Goal: Task Accomplishment & Management: Complete application form

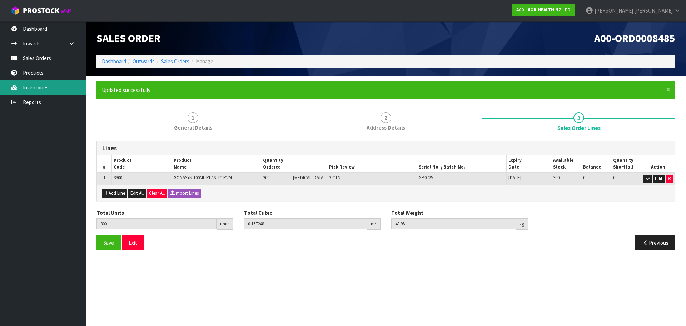
drag, startPoint x: 0, startPoint y: 0, endPoint x: 28, endPoint y: 88, distance: 91.9
click at [28, 88] on link "Inventories" at bounding box center [43, 87] width 86 height 15
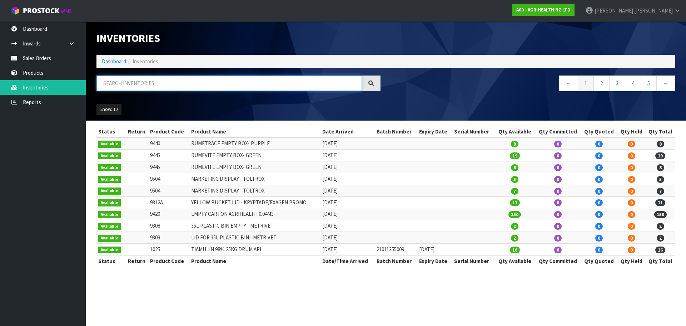
click at [138, 83] on input "text" at bounding box center [229, 82] width 266 height 15
type input "5800"
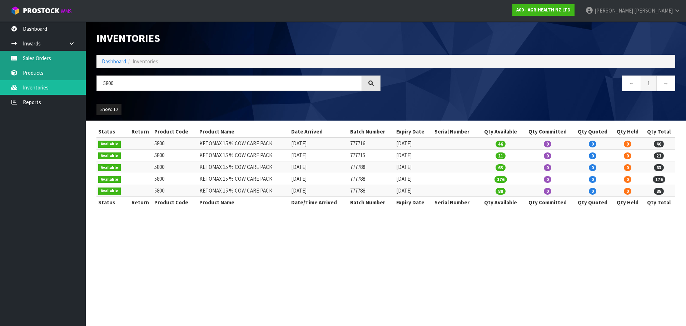
drag, startPoint x: 45, startPoint y: 61, endPoint x: 67, endPoint y: 70, distance: 23.3
click at [45, 61] on link "Sales Orders" at bounding box center [43, 58] width 86 height 15
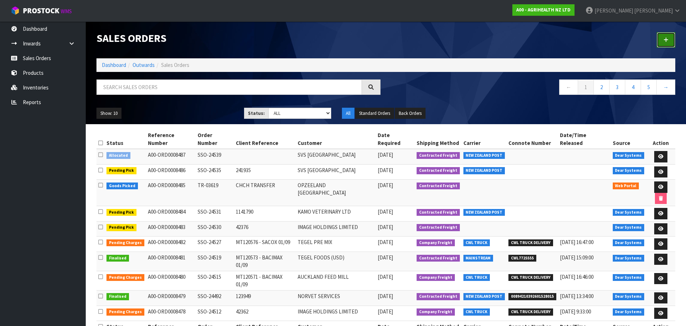
click at [665, 41] on icon at bounding box center [666, 39] width 5 height 5
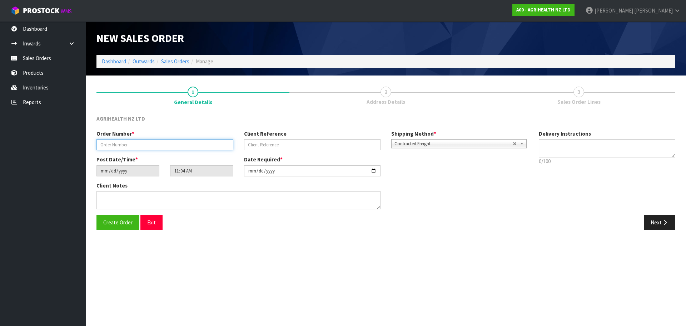
click at [163, 149] on input "text" at bounding box center [164, 144] width 137 height 11
type input "TR-03622"
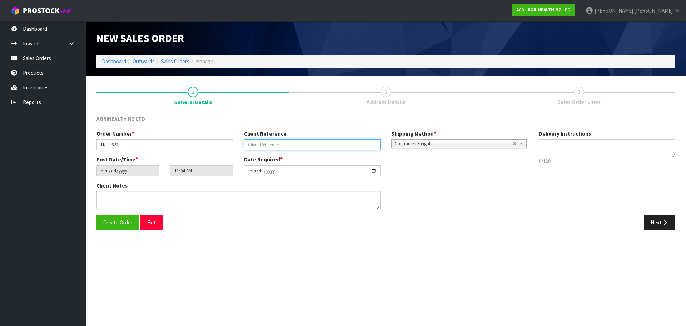
click at [294, 147] on input "text" at bounding box center [312, 144] width 137 height 11
type input "CHCH TRANSFER"
drag, startPoint x: 400, startPoint y: 141, endPoint x: 403, endPoint y: 143, distance: 3.8
click at [401, 142] on link "Contracted Freight" at bounding box center [458, 143] width 135 height 9
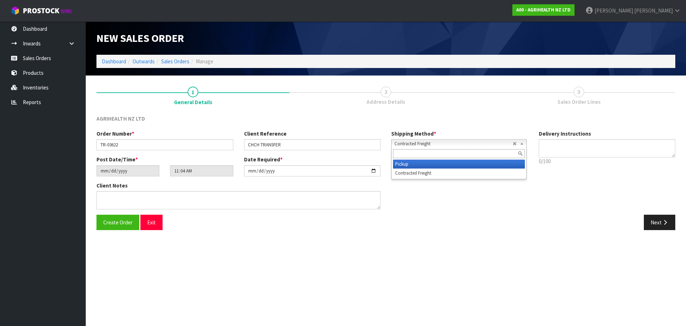
click at [409, 162] on li "Pickup" at bounding box center [459, 163] width 132 height 9
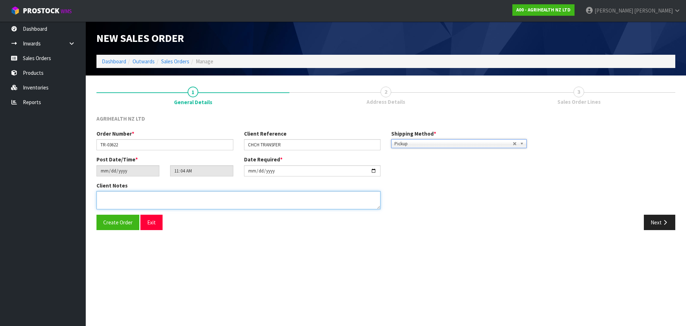
click at [317, 199] on textarea at bounding box center [238, 200] width 284 height 18
type textarea "OPZEELAND TO PICK UP [DATE]"
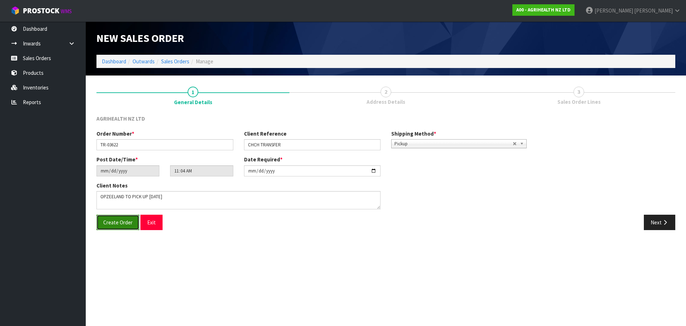
click at [123, 225] on span "Create Order" at bounding box center [117, 222] width 29 height 7
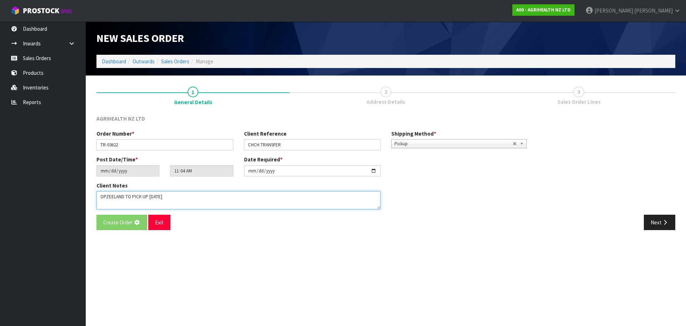
click at [175, 203] on textarea at bounding box center [238, 200] width 284 height 18
click at [187, 268] on section "New Sales Order Dashboard Outwards Sales Orders Manage New Sales Order Dashboar…" at bounding box center [343, 163] width 686 height 326
click at [166, 287] on section "New Sales Order Dashboard Outwards Sales Orders Manage New Sales Order Dashboar…" at bounding box center [343, 163] width 686 height 326
click at [183, 59] on link "Sales Orders" at bounding box center [175, 61] width 28 height 7
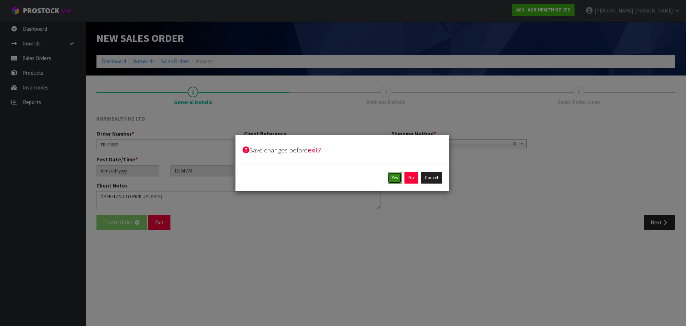
click at [395, 180] on button "Yes" at bounding box center [395, 177] width 14 height 11
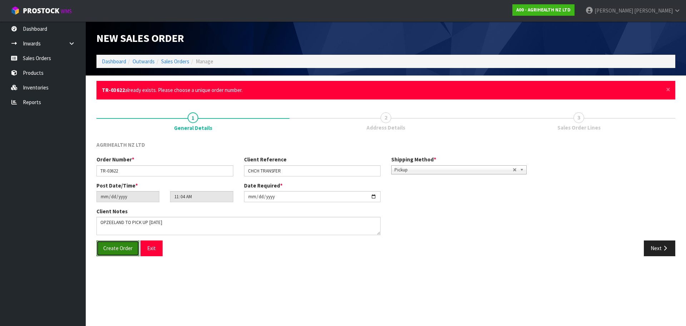
click at [133, 255] on button "Create Order" at bounding box center [117, 247] width 43 height 15
click at [172, 65] on link "Sales Orders" at bounding box center [175, 61] width 28 height 7
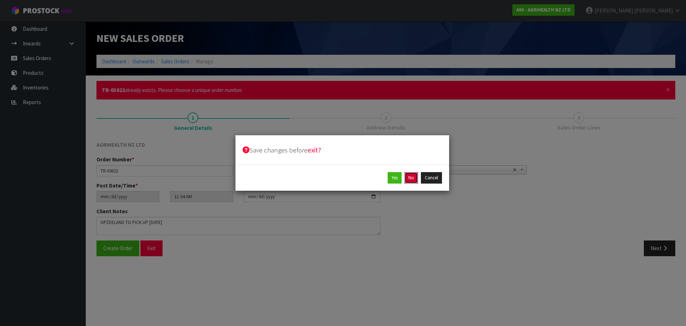
click at [412, 179] on button "No" at bounding box center [412, 177] width 14 height 11
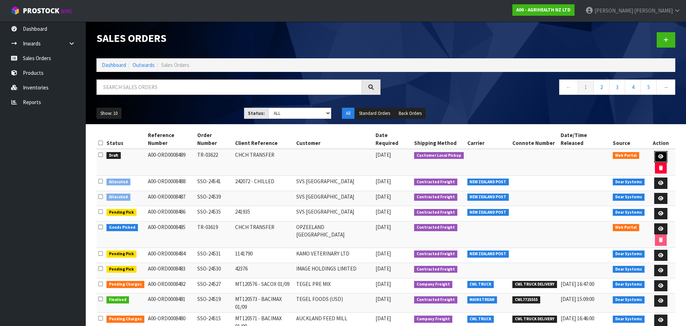
click at [658, 154] on icon at bounding box center [660, 156] width 5 height 5
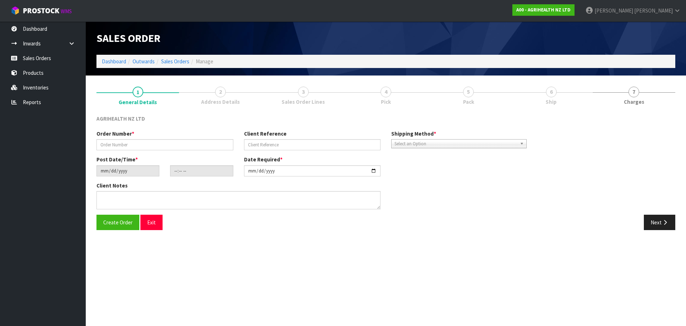
type input "TR-03622"
type input "CHCH TRANSFER"
type input "[DATE]"
type input "11:04:00.000"
type input "[DATE]"
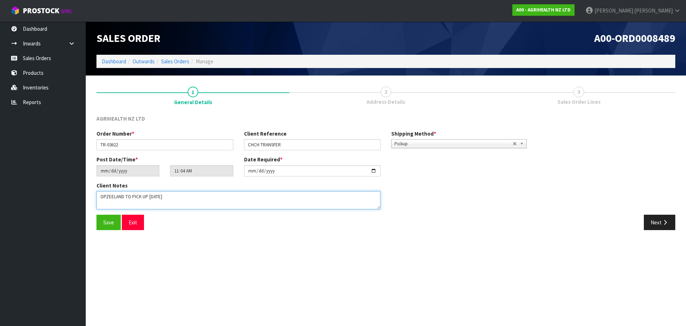
click at [196, 198] on textarea at bounding box center [238, 200] width 284 height 18
type textarea "OPZEELAND TO PICK UP [DATE] MORNING"
click at [105, 222] on span "Save" at bounding box center [108, 222] width 11 height 7
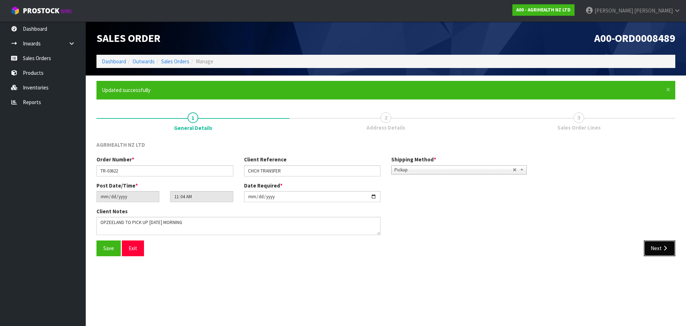
click at [656, 248] on button "Next" at bounding box center [659, 247] width 31 height 15
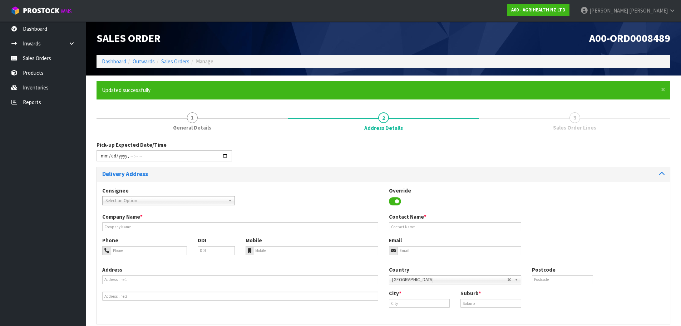
click at [157, 199] on span "Select an Option" at bounding box center [165, 200] width 120 height 9
type input "opz"
click at [162, 219] on li "OPZ EELCHC - OPZEELAND [GEOGRAPHIC_DATA]" at bounding box center [168, 220] width 129 height 9
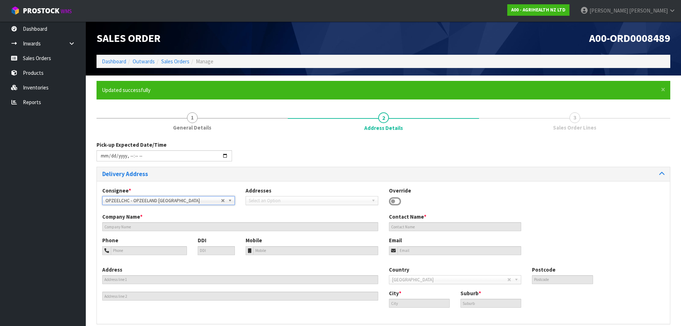
type input "OPZEELAND [GEOGRAPHIC_DATA]"
type input "[STREET_ADDRESS]"
type input "8042"
type input "[GEOGRAPHIC_DATA]"
type input "HORNBY SOUTH"
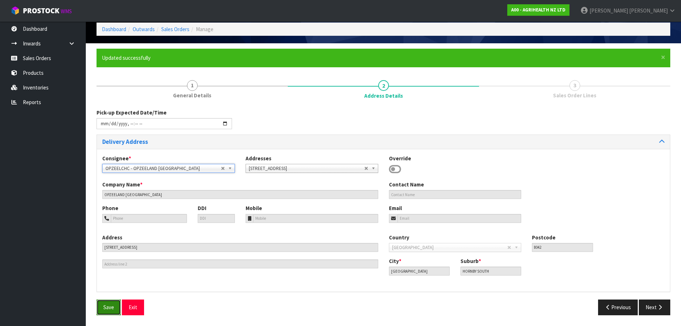
click at [109, 309] on span "Save" at bounding box center [108, 306] width 11 height 7
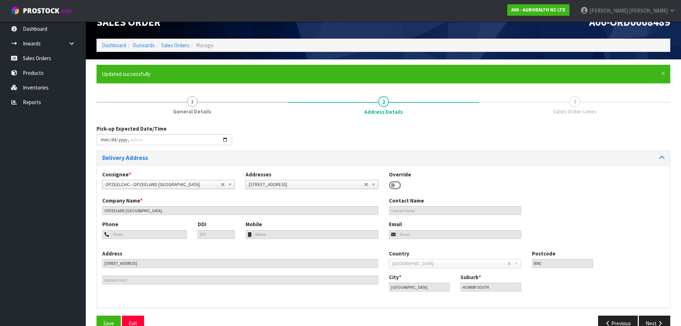
scroll to position [32, 0]
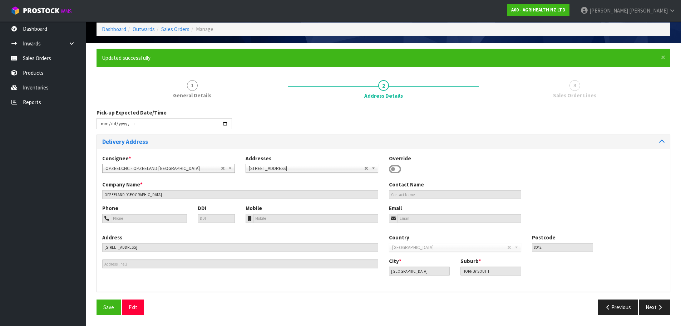
click at [655, 315] on div "Save Exit Previous Next" at bounding box center [383, 309] width 584 height 21
click at [651, 305] on button "Next" at bounding box center [654, 306] width 31 height 15
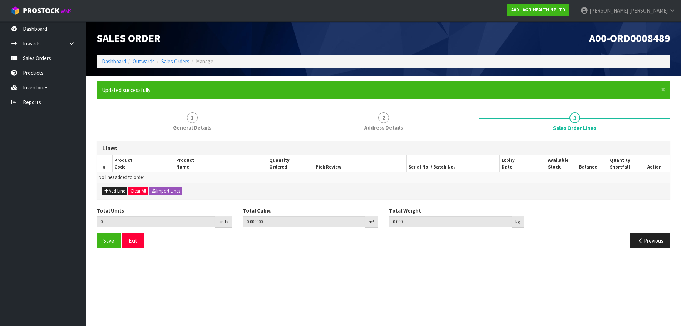
scroll to position [0, 0]
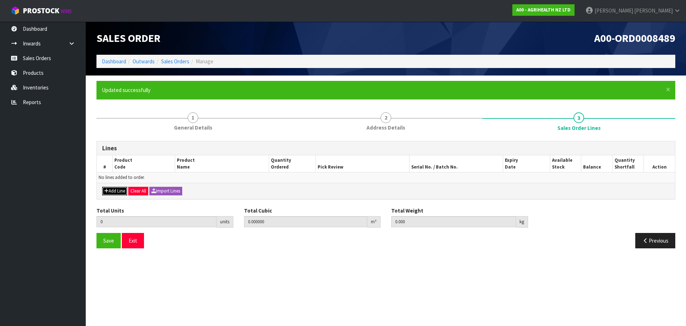
click at [113, 192] on button "Add Line" at bounding box center [114, 191] width 25 height 9
type input "0"
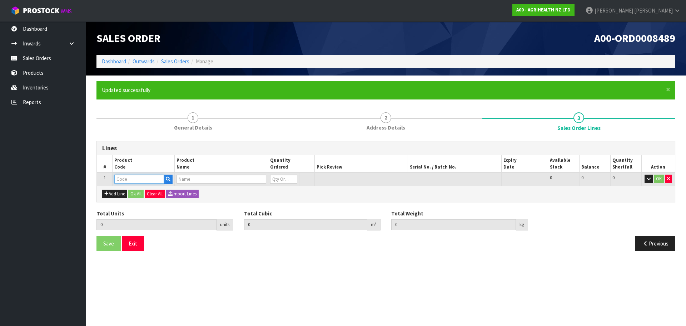
click at [158, 183] on input "text" at bounding box center [139, 178] width 50 height 9
type input "2000"
type input "0.000000"
type input "0.000"
type input "BACIMAX 150 GRANULAR 25KG RVM"
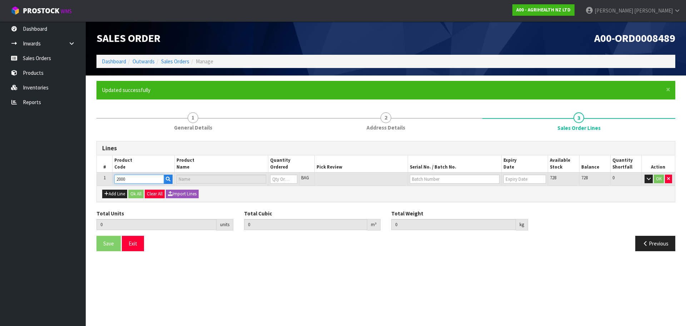
type input "0"
type input "2000"
type input "3"
type input "0.225"
type input "78.54"
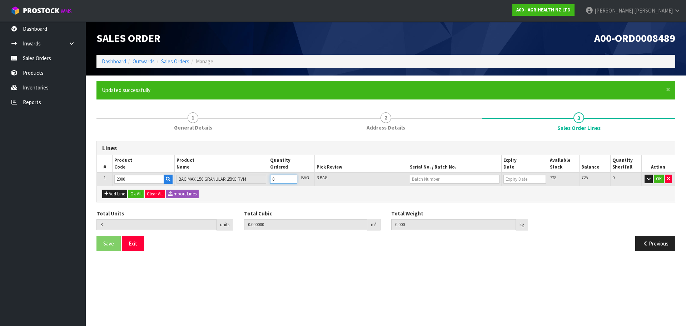
type input "3"
type input "30"
type input "1.33875"
type input "776"
type input "30"
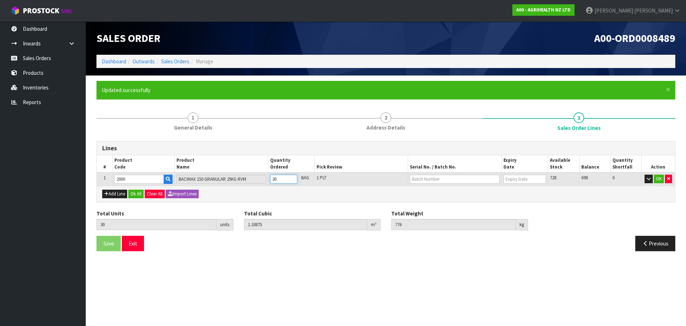
type input "3"
type input "0.225"
type input "78.54"
type input "3"
type input "0"
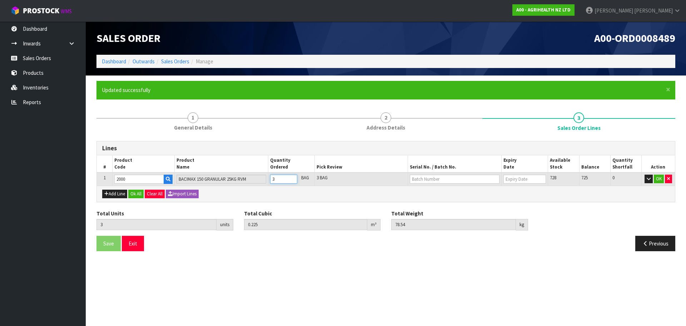
type input "0"
type input "6"
type input "0.45"
type input "157.08"
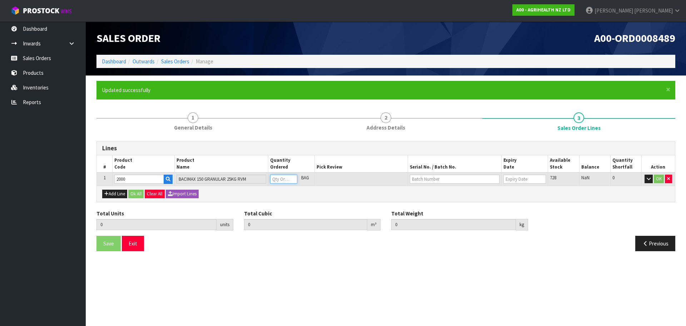
type input "6"
type input "60"
type input "2.6775"
type input "1552"
type input "60"
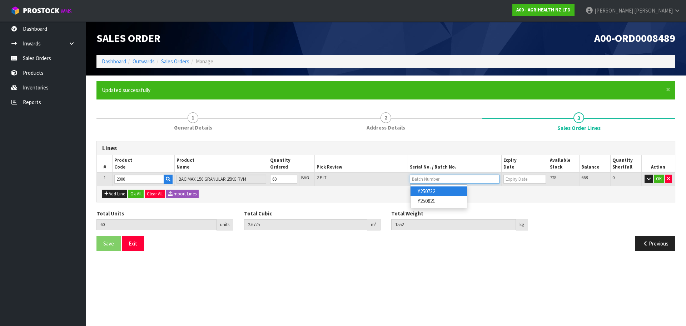
type input "Y250732"
type input "[DATE]"
click at [108, 194] on icon "button" at bounding box center [106, 193] width 4 height 5
type input "0"
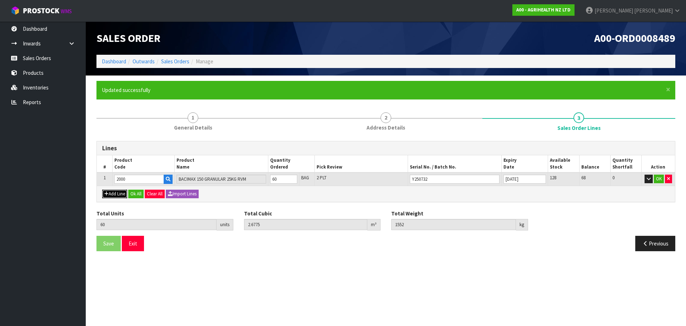
type input "0"
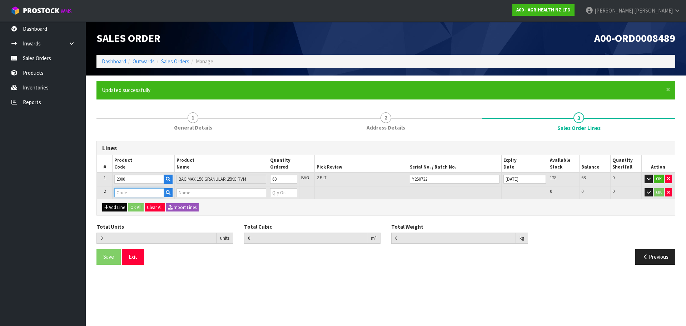
click at [137, 193] on input "text" at bounding box center [139, 192] width 50 height 9
type input "3200"
type input "60"
type input "2.6775"
type input "1552"
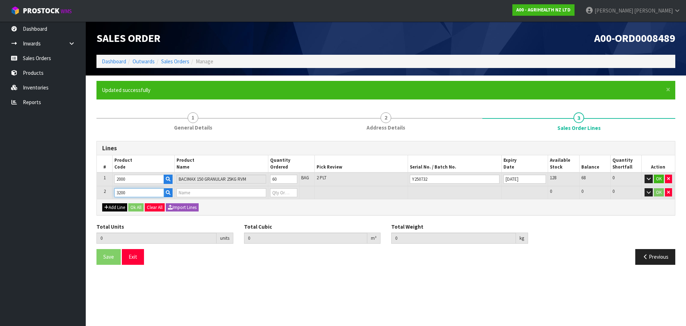
type input "CYCLASE 100ML PLASTIC RVM"
type input "0"
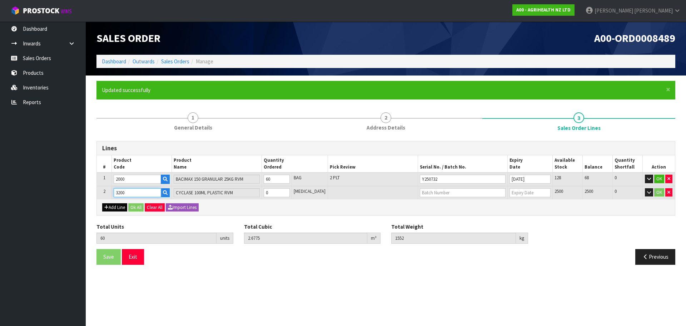
type input "3200"
type input "61"
type input "2.6778"
type input "1552.13"
type input "1"
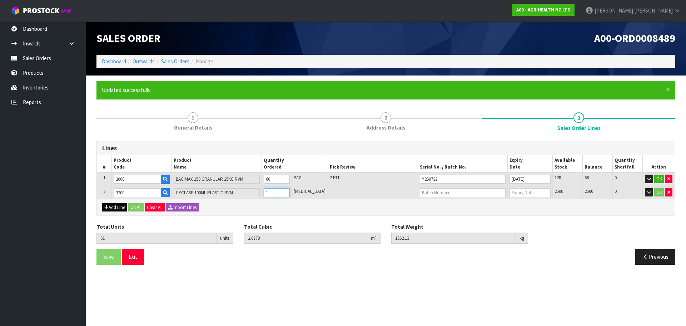
type input "70"
type input "2.6805"
type input "1553.3"
type input "10"
type input "160"
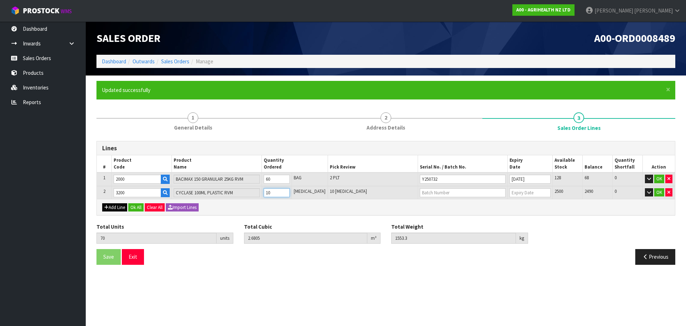
type input "2.727602"
type input "1566"
type input "100"
type input "1060"
type input "3.17852"
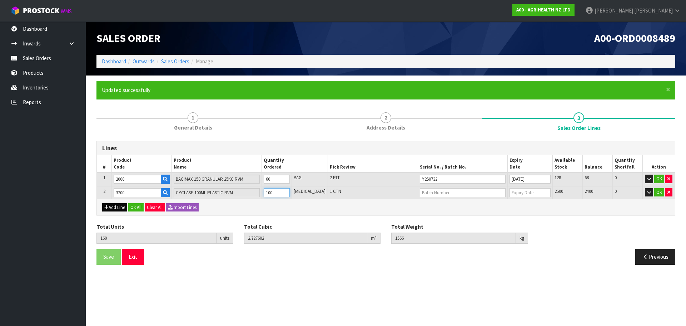
type input "1692"
type input "1000"
type input "CP6024"
type input "[DATE]"
click at [112, 210] on button "Add Line" at bounding box center [114, 207] width 25 height 9
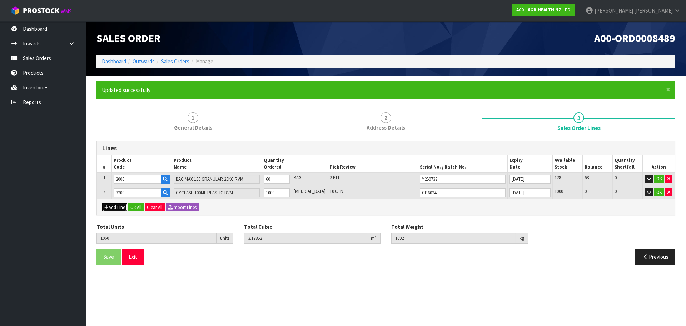
type input "0"
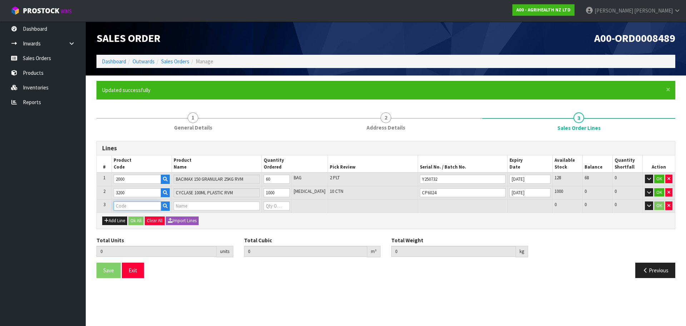
click at [121, 207] on input "text" at bounding box center [138, 205] width 48 height 9
type input "3110"
type input "1060"
type input "3.17852"
type input "1692"
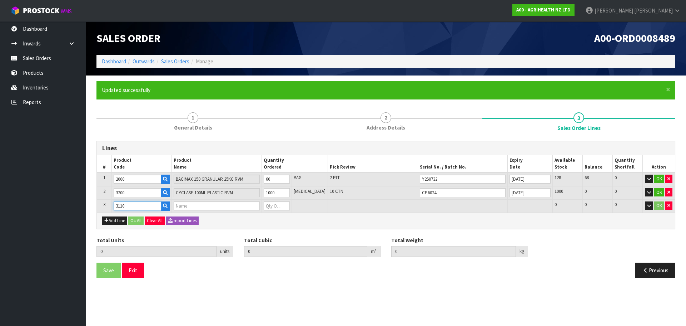
type input "DIB-H INSERTS (TEN PACK)"
type input "0"
type input "3110"
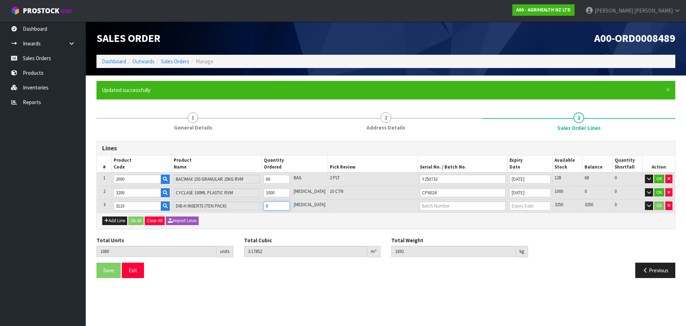
type input "1061"
type input "3.180725"
type input "1692.56"
type input "1"
type input "1075"
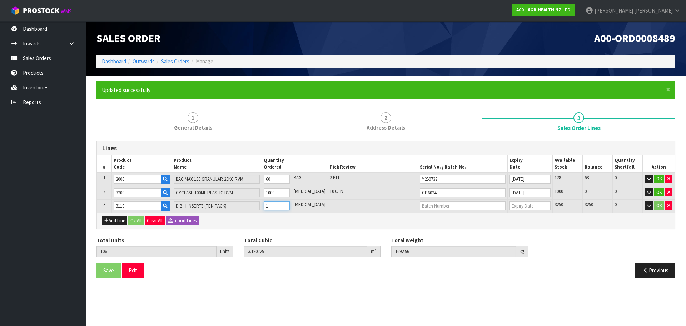
type input "3.229289"
type input "1700.2"
type input "15"
type input "1210"
type input "3.77468"
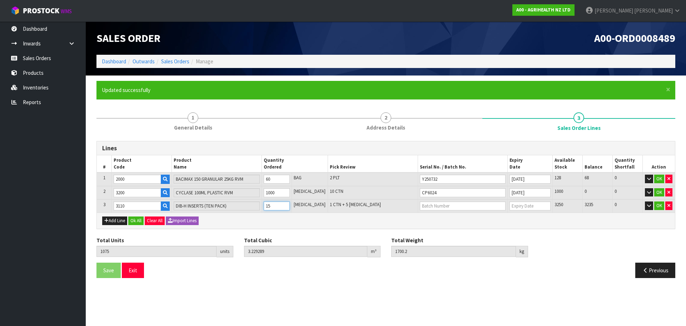
type input "1773"
type input "150"
type input "2560"
type input "9.91052"
type input "2427"
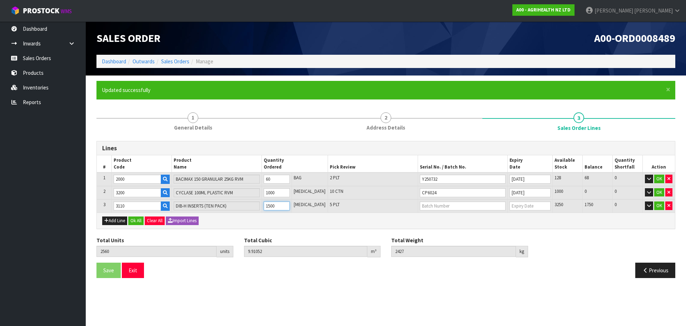
type input "1500"
type input "DC05224"
type input "[DATE]"
click at [108, 221] on icon "button" at bounding box center [106, 220] width 4 height 5
type input "0"
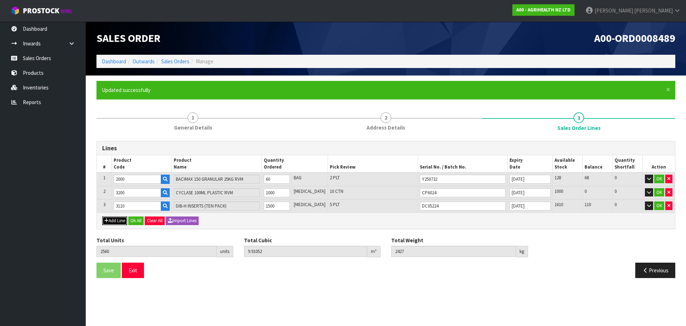
type input "0"
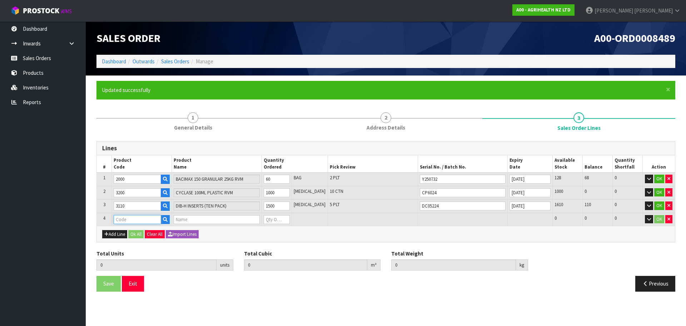
click at [122, 219] on input "text" at bounding box center [138, 219] width 48 height 9
type input "5800"
type input "2560"
type input "9.91052"
type input "2427"
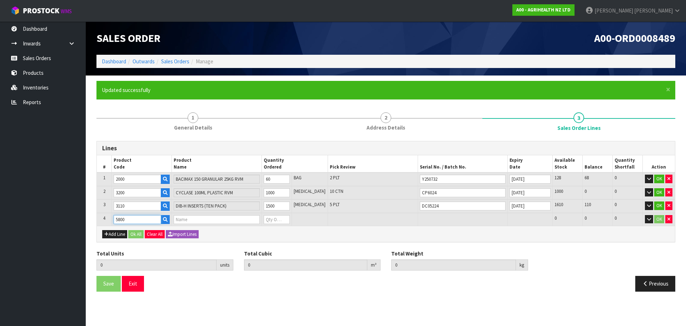
type input "KETOMAX 15 % COW CARE PACK"
type input "0"
type input "5800"
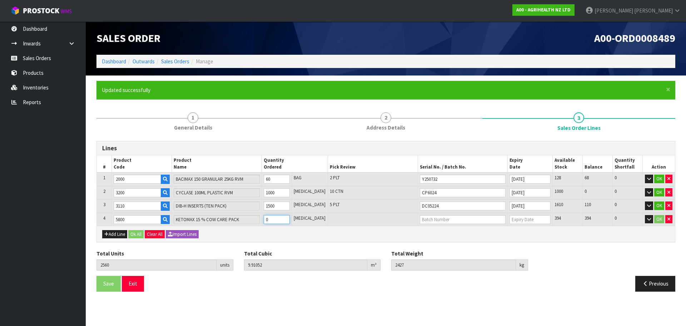
type input "2561"
type input "9.921934"
type input "2430.16"
type input "1"
type input "2571"
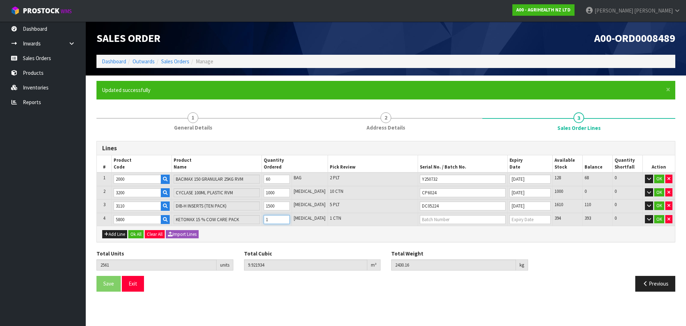
type input "10.036074"
type input "2461.76"
type input "11"
type input "2672"
type input "11.269645"
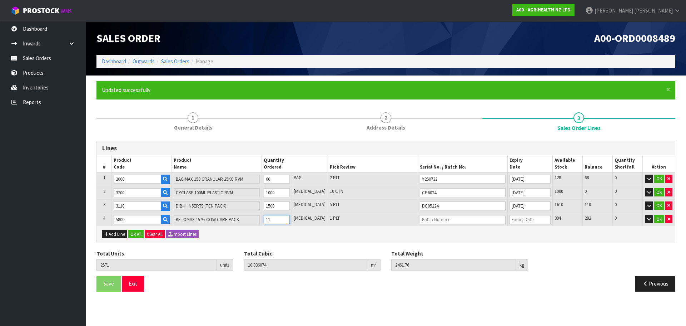
type input "2795"
type input "112"
type input "777788"
type input "[DATE]"
click at [117, 236] on button "Add Line" at bounding box center [114, 234] width 25 height 9
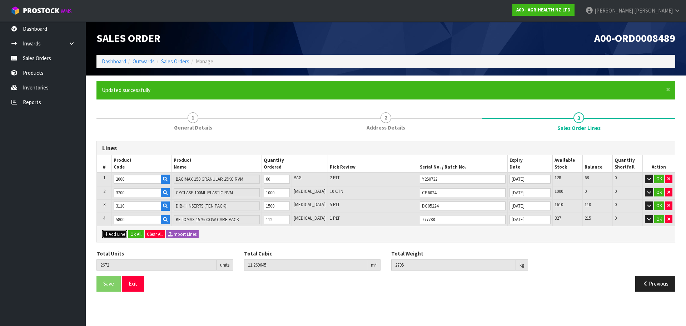
type input "0"
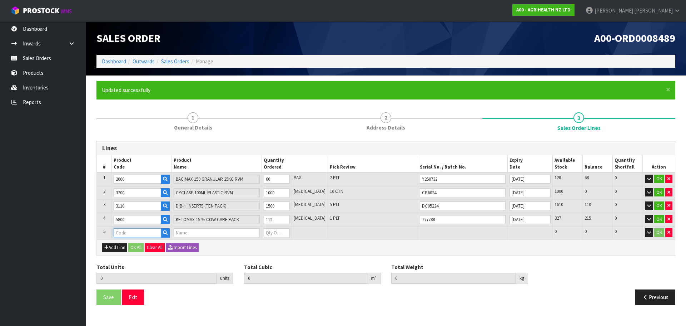
click at [121, 232] on input "text" at bounding box center [138, 232] width 48 height 9
type input "5730"
type input "2672"
type input "11.269645"
type input "2795"
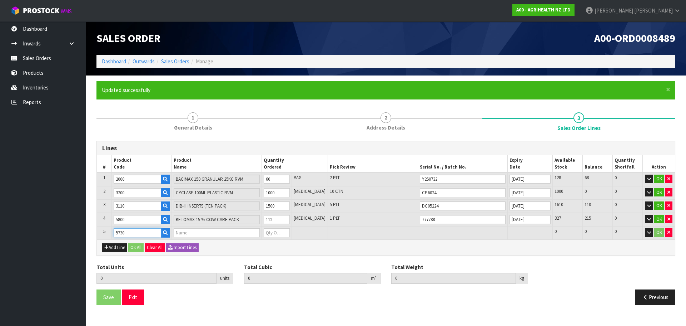
type input "MELOVEM 30MG/ML 100ML RVM"
type input "0"
type input "5730"
type input "2673"
type input "11.270041"
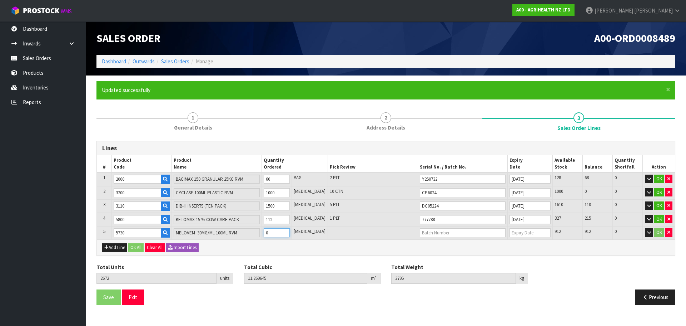
type input "2795.25"
type input "1"
type input "2691"
type input "11.276773"
type input "2799.27"
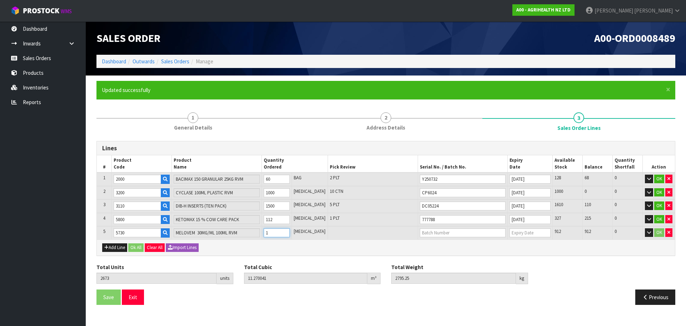
type input "19"
type input "2864"
type input "11.344717"
type input "2839"
type input "192"
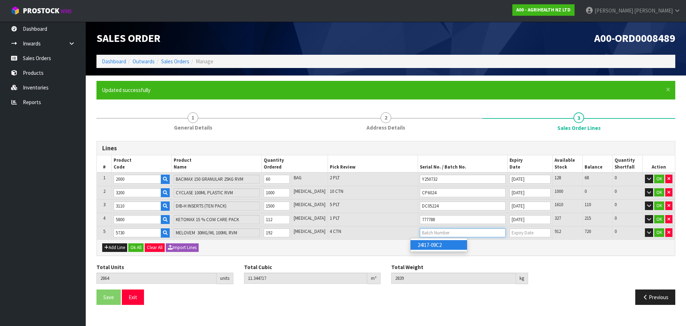
type input "24I17-09C2"
type input "[DATE]"
click at [124, 248] on button "Add Line" at bounding box center [114, 247] width 25 height 9
type input "0"
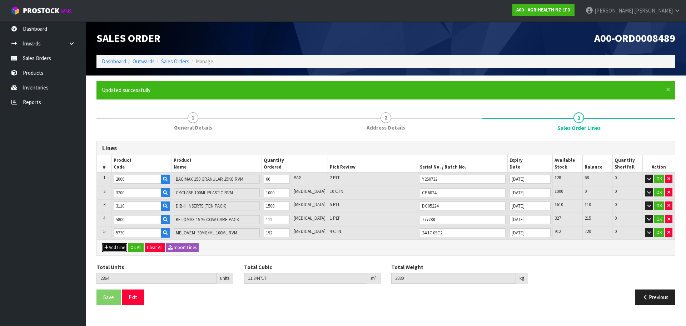
type input "0"
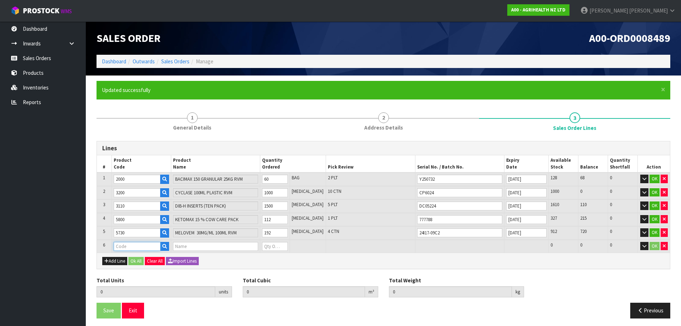
click at [126, 247] on input "text" at bounding box center [137, 246] width 47 height 9
type input "3650"
type input "2864"
type input "11.344717"
type input "2839"
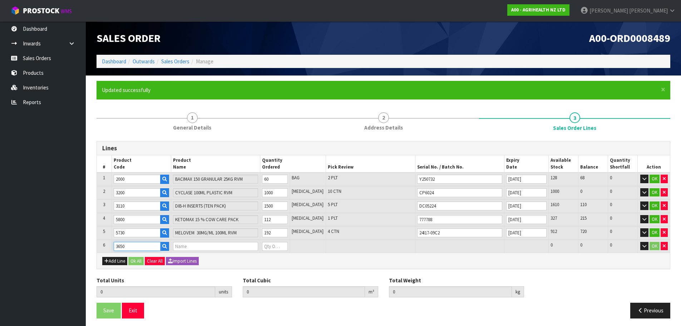
type input "PREGBOOST 500 COW PACK RVM"
type input "0"
type input "3650"
type input "2865"
type input "11.360161"
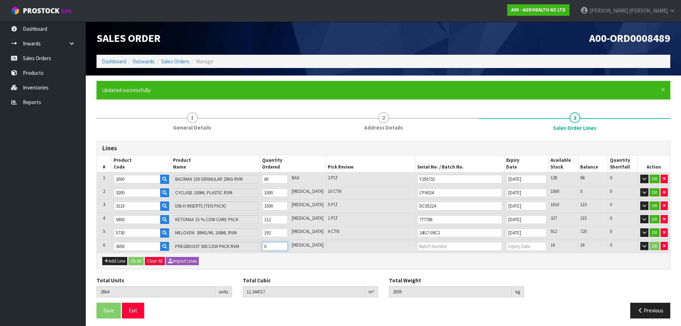
type input "2844"
type input "1"
type input "2874"
type input "11.499157"
type input "2889"
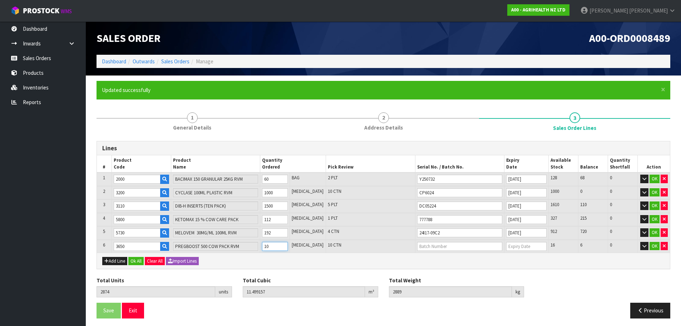
type input "10"
type input "GP0725/CP0625"
type input "[DATE]"
click at [120, 263] on button "Add Line" at bounding box center [114, 261] width 25 height 9
type input "0"
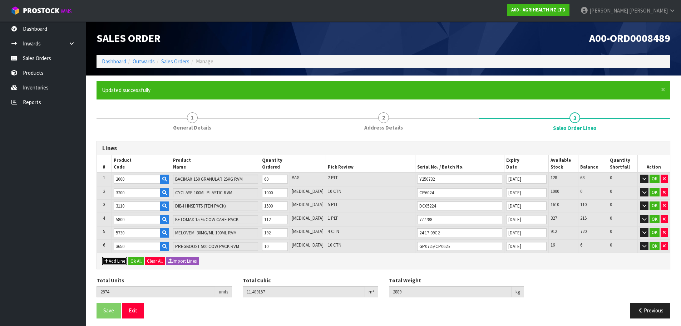
type input "0"
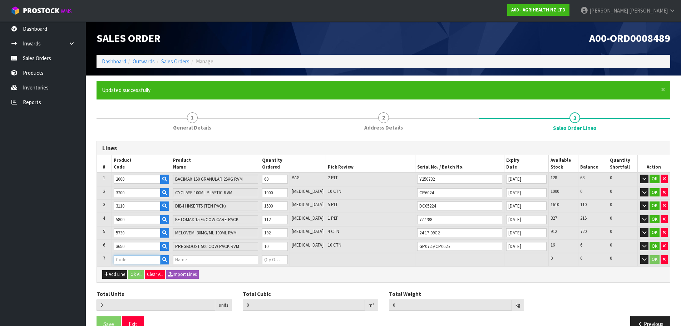
click at [123, 262] on input "text" at bounding box center [137, 259] width 47 height 9
type input "5500"
type input "2874"
type input "11.499157"
type input "2889"
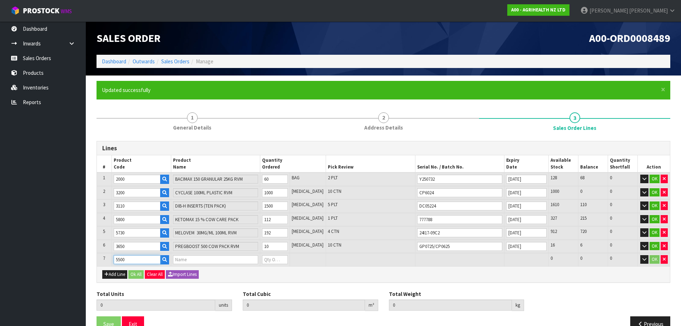
type input "TOLTROX 5% (1 LITRE)"
type input "0"
type input "5500"
type input "2877"
type input "11.506948"
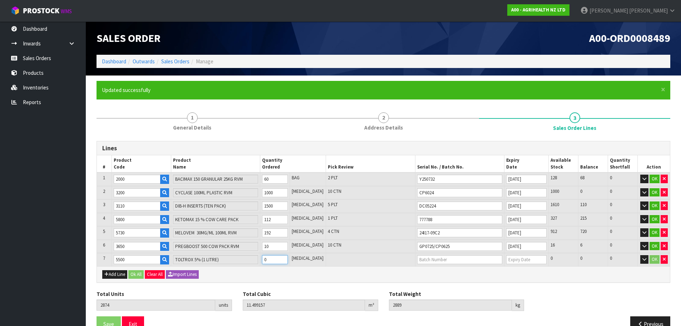
type input "2892.51"
type input "3"
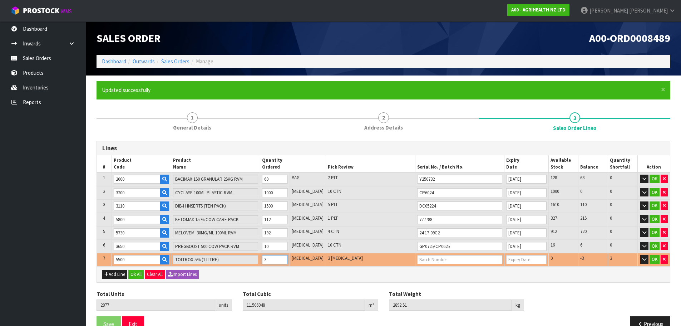
type input "2910"
type input "11.592649"
type input "2931.12"
type input "36"
click at [121, 271] on button "Add Line" at bounding box center [114, 274] width 25 height 9
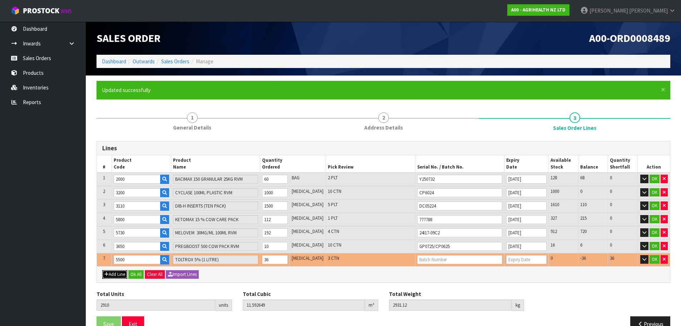
type input "0"
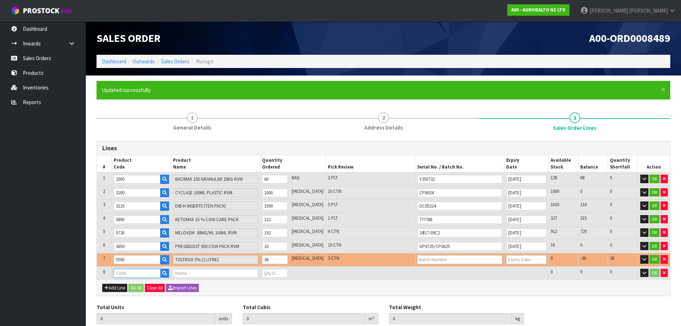
click at [124, 271] on input "text" at bounding box center [137, 272] width 47 height 9
type input "5505"
type input "2910"
type input "11.592649"
type input "2931.12"
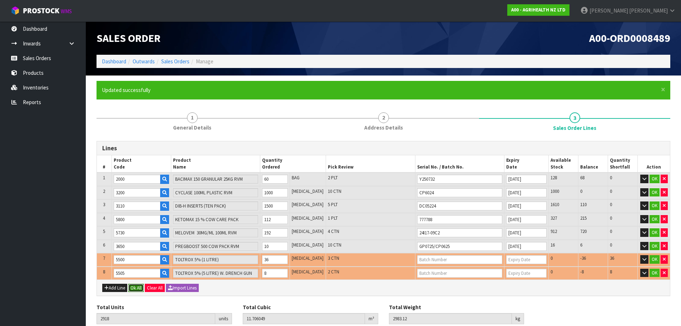
click at [140, 288] on button "Ok All" at bounding box center [135, 287] width 15 height 9
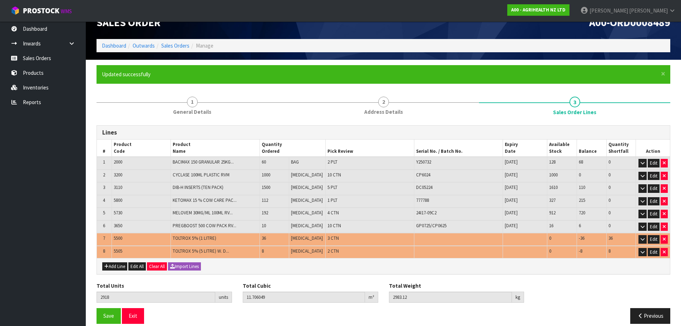
scroll to position [24, 0]
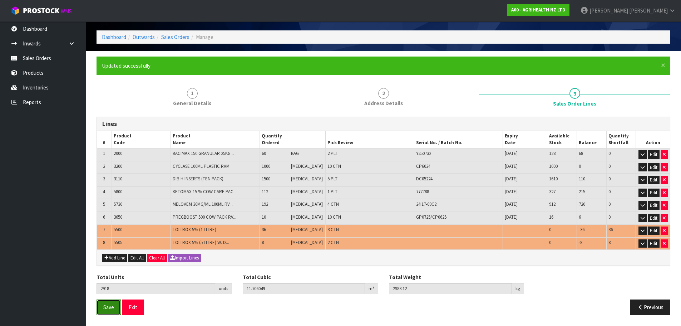
click at [106, 309] on span "Save" at bounding box center [108, 306] width 11 height 7
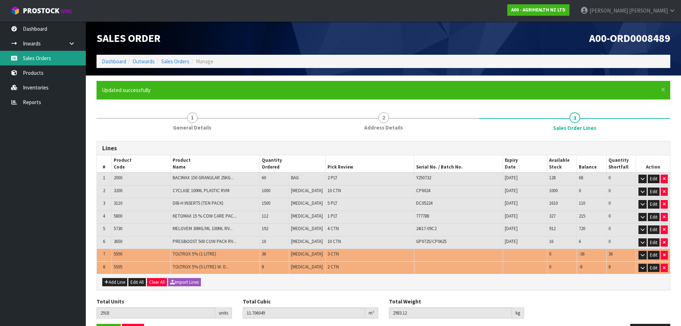
click at [47, 63] on link "Sales Orders" at bounding box center [43, 58] width 86 height 15
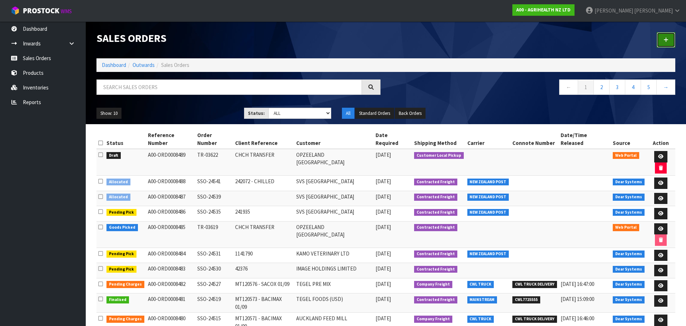
click at [668, 38] on icon at bounding box center [666, 39] width 5 height 5
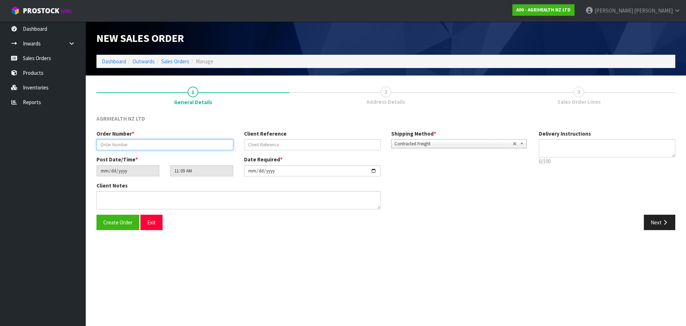
click at [131, 145] on input "text" at bounding box center [164, 144] width 137 height 11
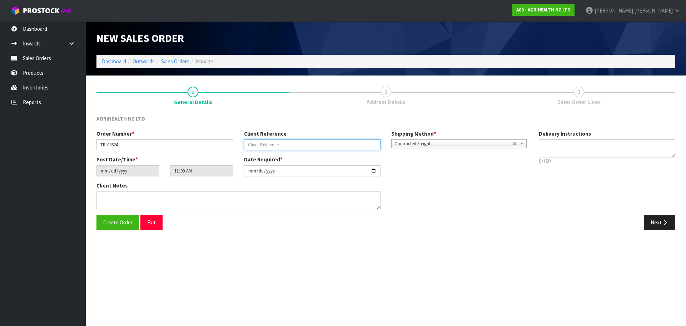
click at [264, 145] on input "text" at bounding box center [312, 144] width 137 height 11
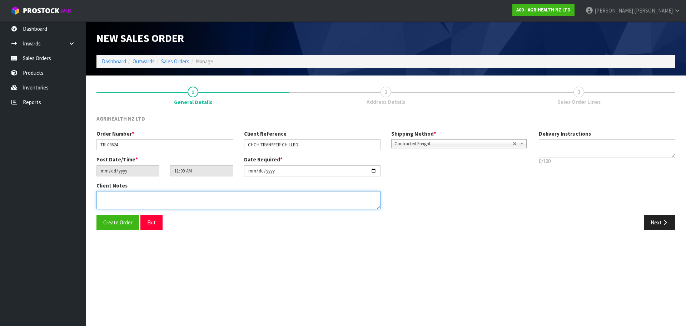
click at [284, 199] on textarea at bounding box center [238, 200] width 284 height 18
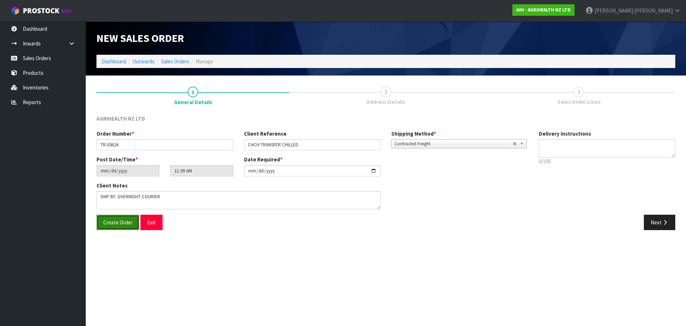
click at [124, 220] on span "Create Order" at bounding box center [117, 222] width 29 height 7
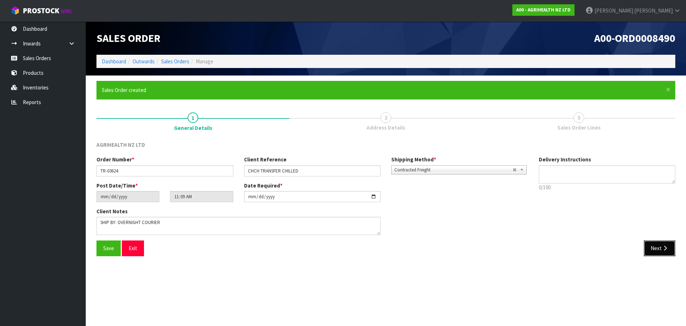
click at [662, 241] on button "Next" at bounding box center [659, 247] width 31 height 15
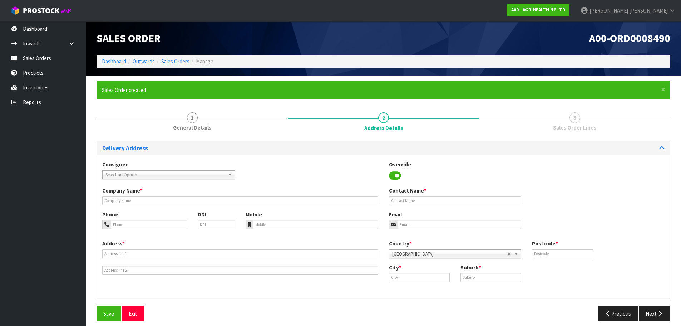
click at [153, 173] on span "Select an Option" at bounding box center [165, 174] width 120 height 9
click at [146, 195] on li "OPZ EELCHC - OPZEELAND [GEOGRAPHIC_DATA]" at bounding box center [168, 194] width 129 height 9
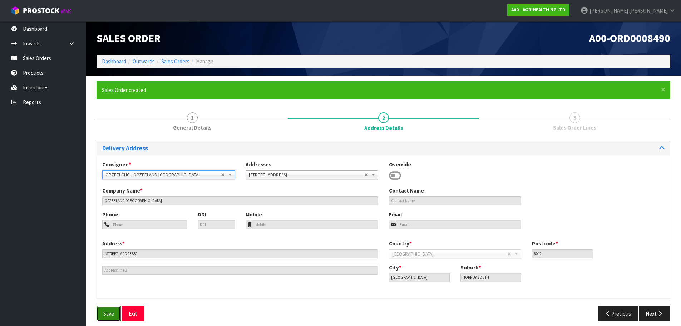
click at [107, 312] on span "Save" at bounding box center [108, 313] width 11 height 7
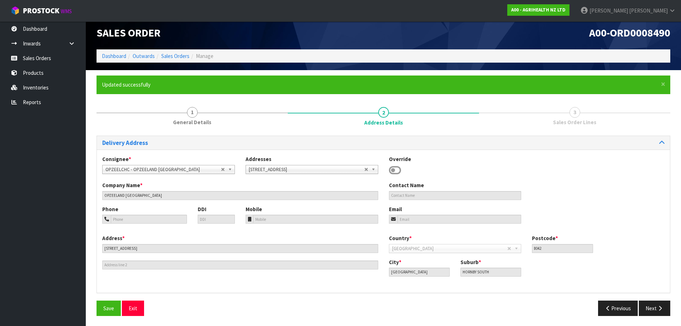
scroll to position [6, 0]
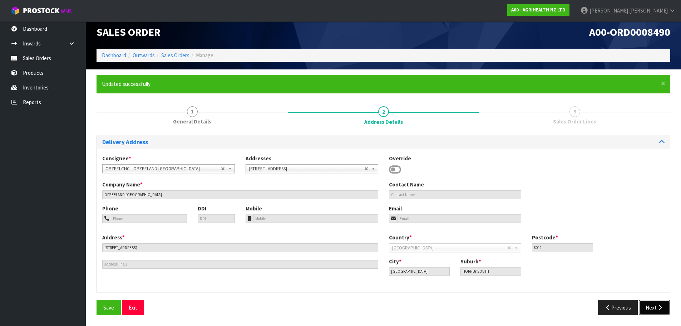
click at [654, 311] on button "Next" at bounding box center [654, 306] width 31 height 15
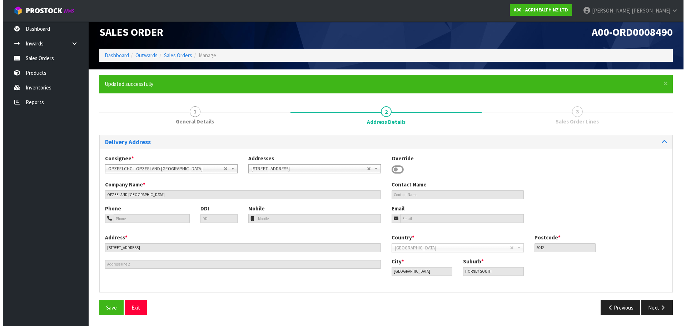
scroll to position [0, 0]
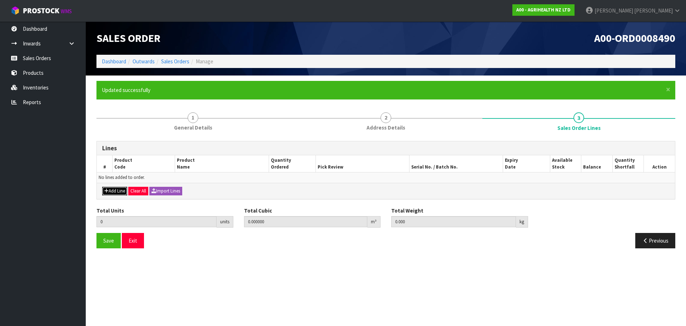
click at [112, 188] on button "Add Line" at bounding box center [114, 191] width 25 height 9
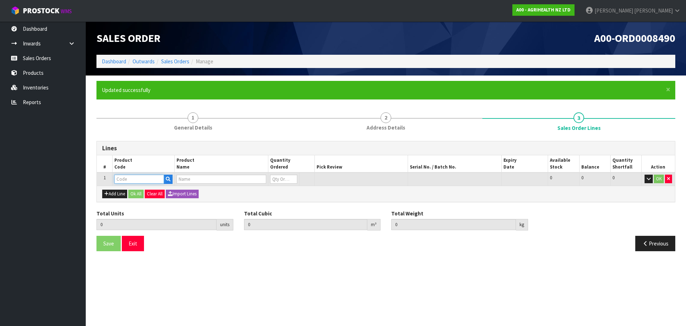
click at [122, 176] on input "text" at bounding box center [139, 178] width 50 height 9
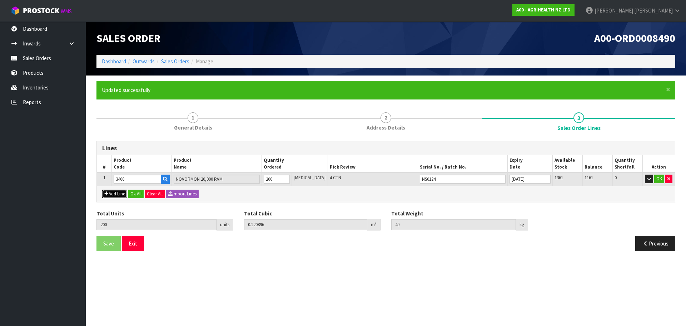
click at [123, 193] on button "Add Line" at bounding box center [114, 193] width 25 height 9
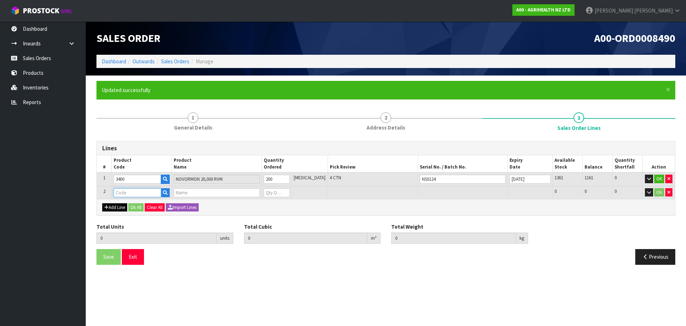
click at [125, 192] on input "text" at bounding box center [138, 192] width 48 height 9
click at [136, 208] on button "Ok All" at bounding box center [135, 207] width 15 height 9
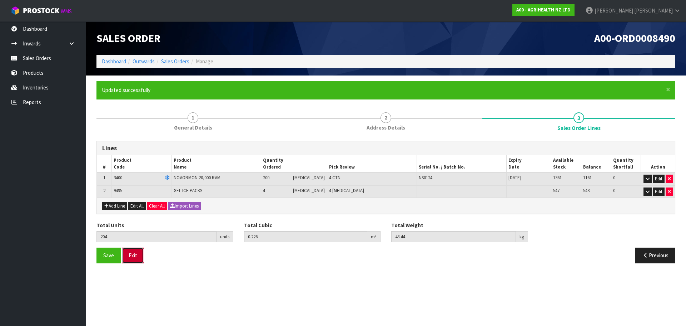
click at [123, 251] on button "Exit" at bounding box center [133, 254] width 22 height 15
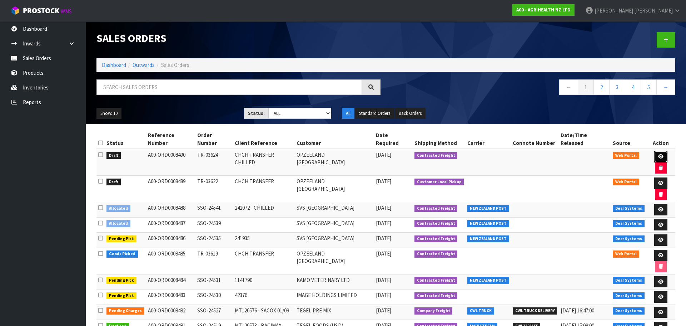
click at [658, 154] on icon at bounding box center [660, 156] width 5 height 5
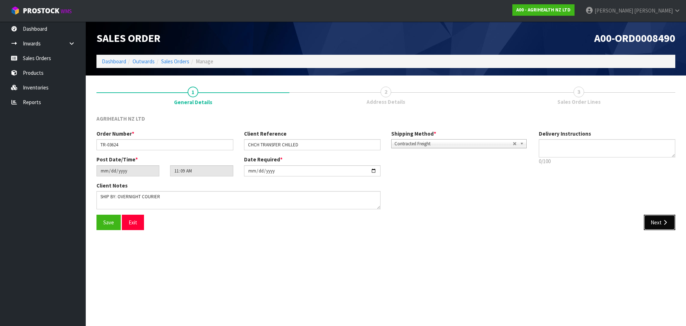
click at [653, 223] on button "Next" at bounding box center [659, 221] width 31 height 15
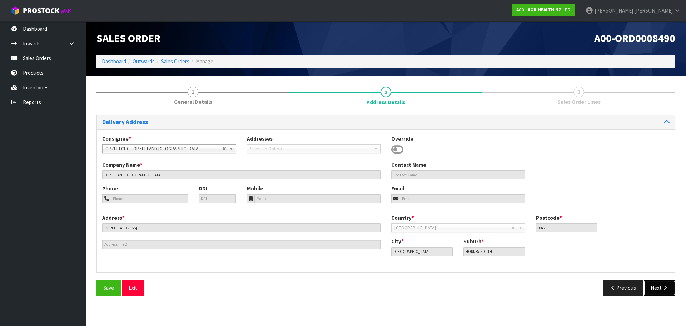
click at [669, 287] on button "Next" at bounding box center [659, 287] width 31 height 15
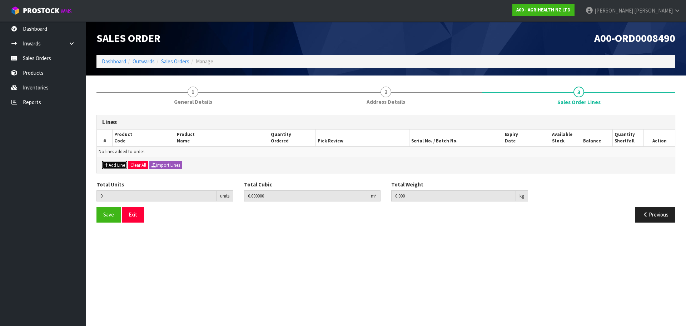
click at [116, 162] on button "Add Line" at bounding box center [114, 165] width 25 height 9
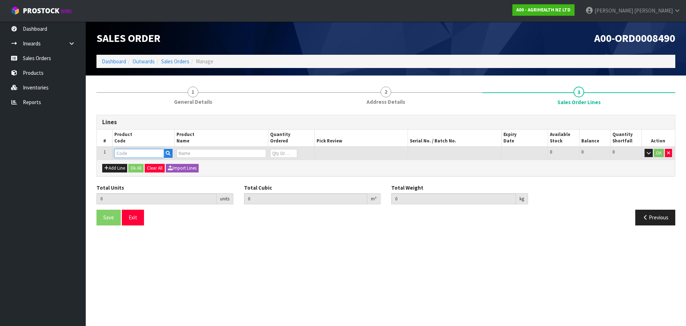
click at [132, 153] on input "text" at bounding box center [139, 153] width 50 height 9
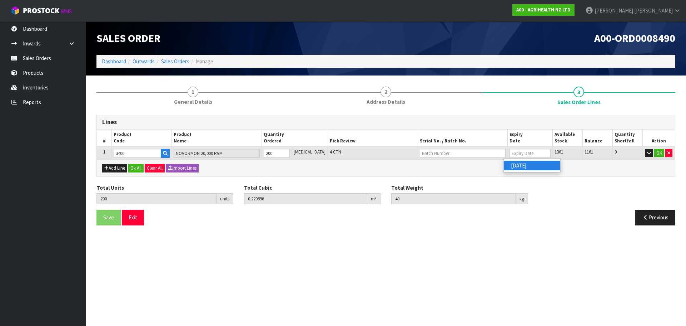
click at [521, 165] on link "[DATE]" at bounding box center [532, 165] width 56 height 10
click at [432, 153] on input "text" at bounding box center [463, 153] width 86 height 9
click at [429, 166] on link "NS0124" at bounding box center [439, 165] width 56 height 10
click at [117, 170] on button "Add Line" at bounding box center [114, 168] width 25 height 9
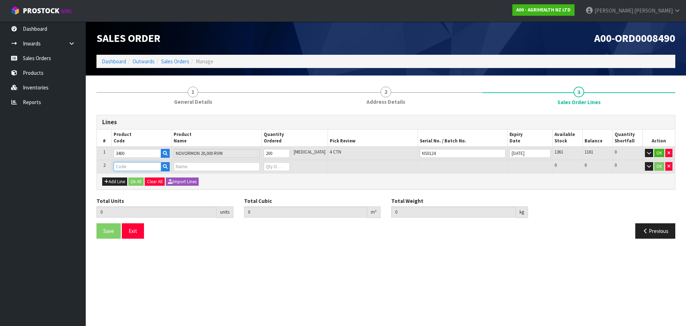
click at [125, 168] on input "text" at bounding box center [138, 166] width 48 height 9
click at [135, 182] on button "Ok All" at bounding box center [135, 181] width 15 height 9
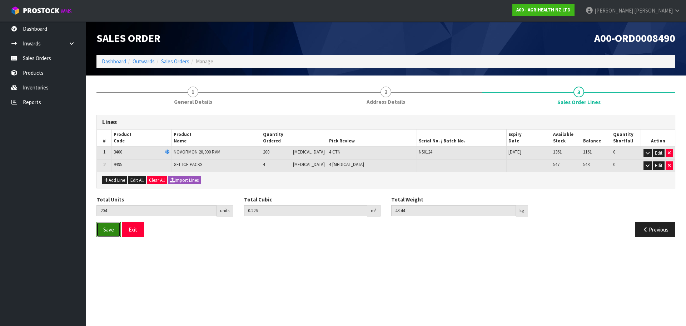
click at [110, 231] on span "Save" at bounding box center [108, 229] width 11 height 7
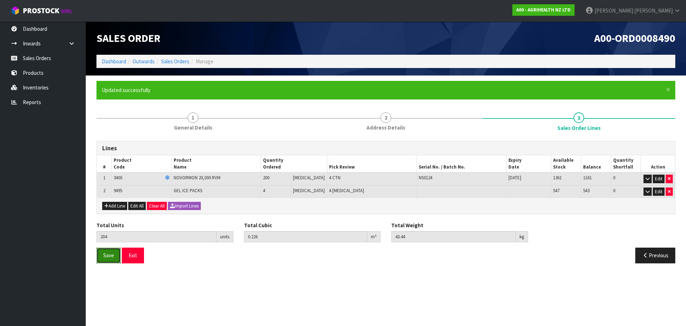
click at [110, 258] on span "Save" at bounding box center [108, 255] width 11 height 7
